Goal: Information Seeking & Learning: Learn about a topic

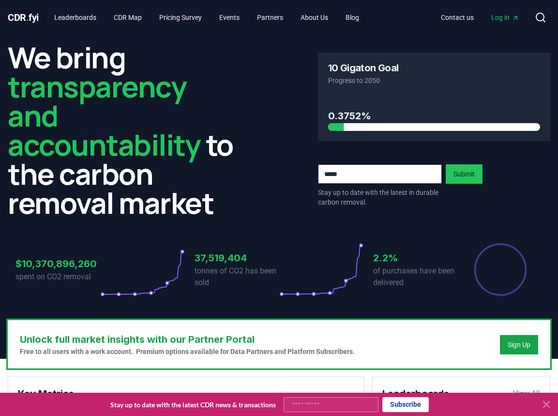
click at [375, 176] on input "email" at bounding box center [380, 173] width 124 height 19
type input "**********"
click at [461, 177] on button "Submit" at bounding box center [464, 173] width 37 height 19
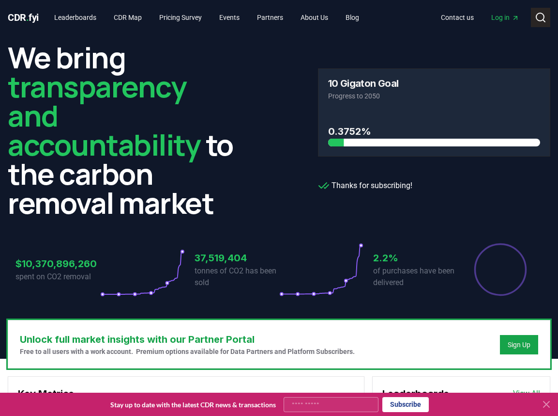
click at [537, 15] on circle at bounding box center [541, 17] width 8 height 8
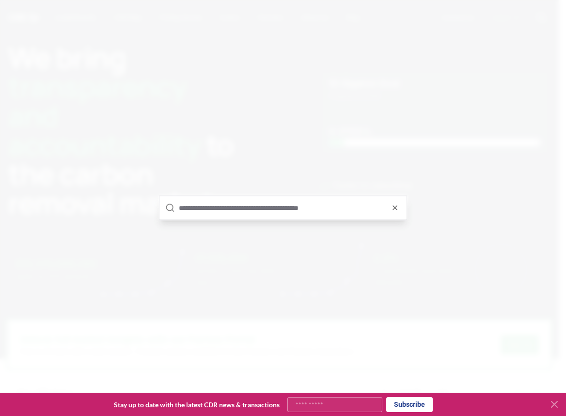
click at [254, 207] on input "text" at bounding box center [290, 207] width 222 height 23
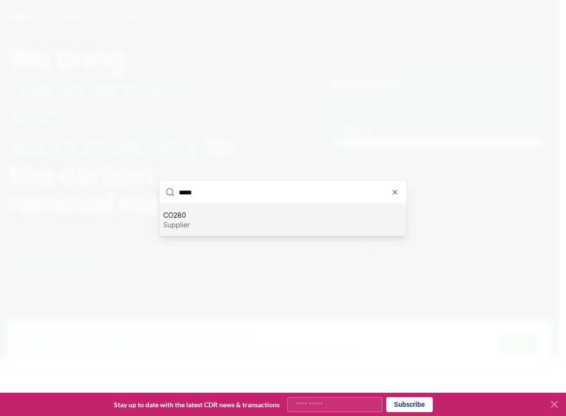
type input "*****"
click at [246, 221] on div "CO280 supplier" at bounding box center [282, 219] width 247 height 31
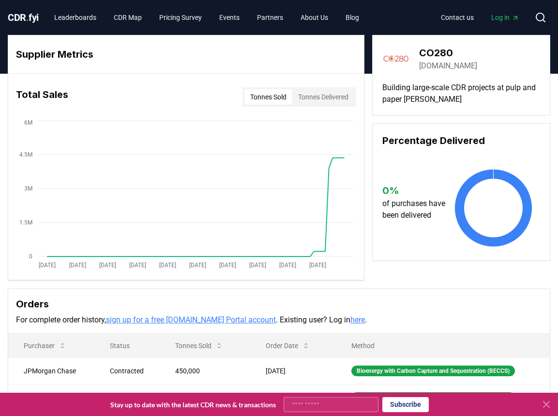
click at [334, 95] on button "Tonnes Delivered" at bounding box center [324, 96] width 62 height 15
click at [278, 92] on button "Tonnes Sold" at bounding box center [269, 96] width 48 height 15
click at [136, 17] on link "CDR Map" at bounding box center [128, 17] width 44 height 17
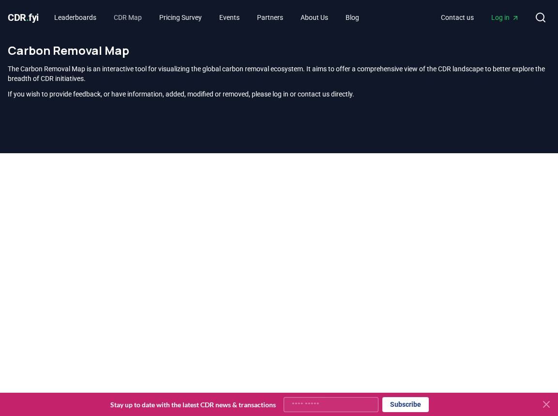
scroll to position [294, 0]
